Goal: Check status: Check status

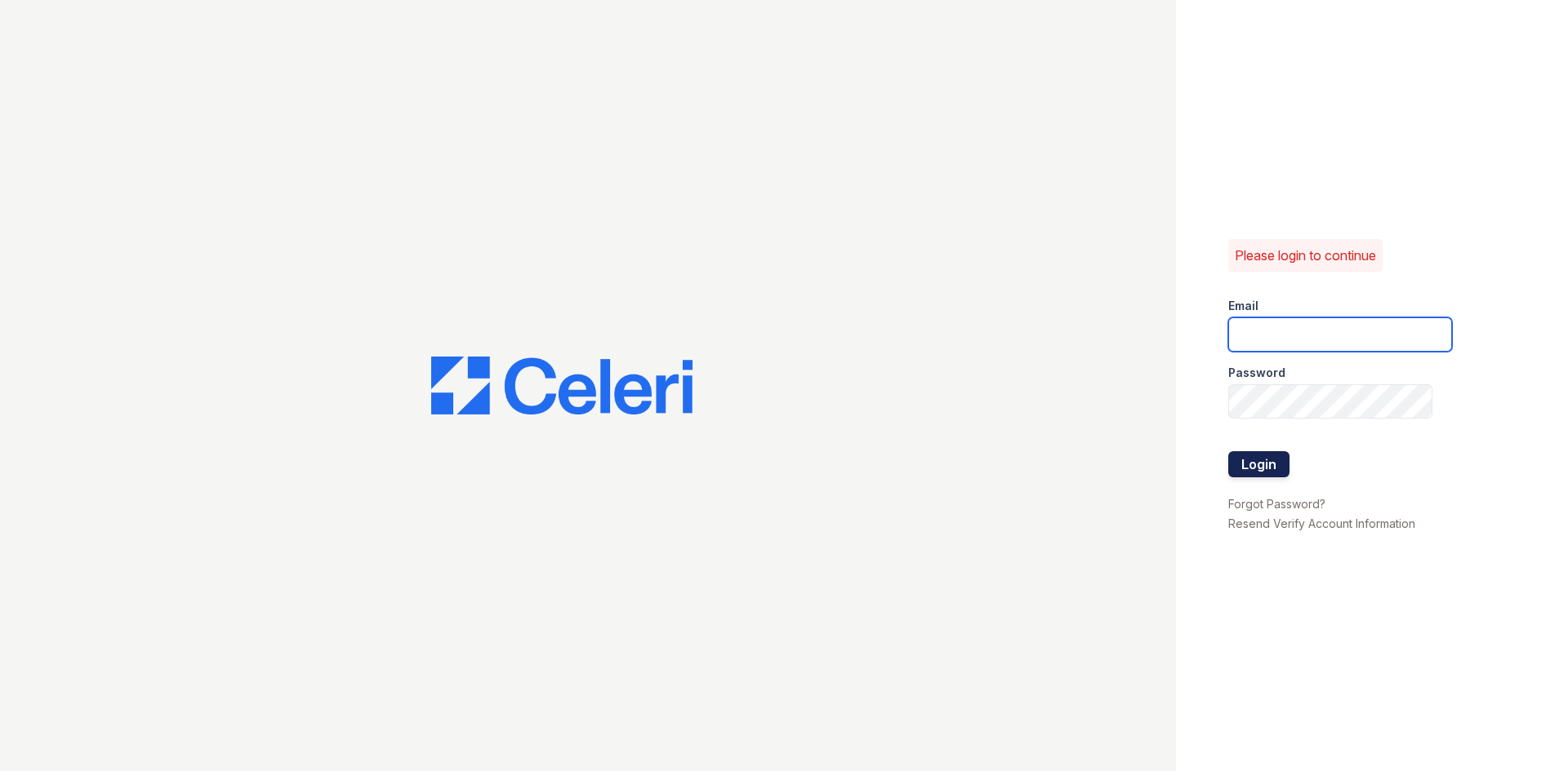
type input "[PERSON_NAME][EMAIL_ADDRESS][DOMAIN_NAME]"
click at [1260, 456] on button "Login" at bounding box center [1259, 464] width 61 height 26
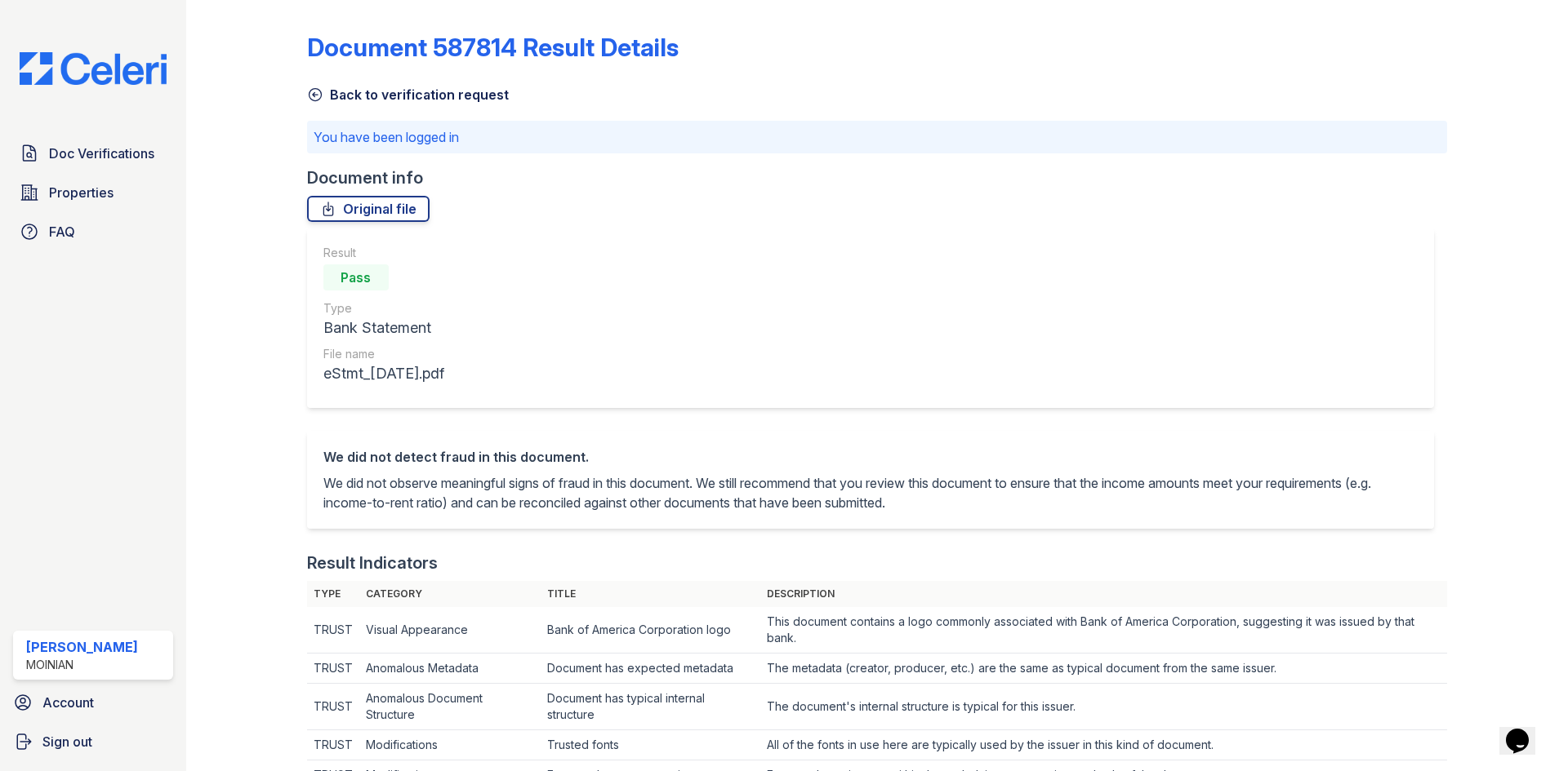
click at [120, 86] on div "Doc Verifications Properties FAQ [PERSON_NAME] Moinian Account Sign out" at bounding box center [92, 385] width 186 height 771
click at [122, 73] on img at bounding box center [93, 69] width 173 height 33
click at [76, 79] on img at bounding box center [93, 69] width 173 height 33
